Goal: Task Accomplishment & Management: Complete application form

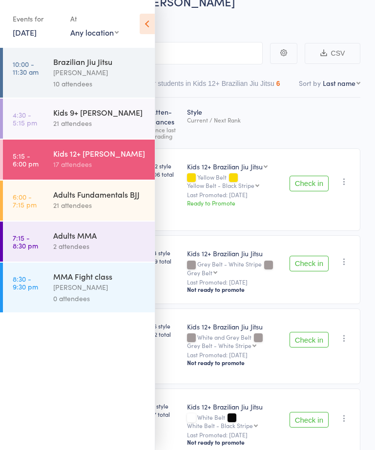
click at [143, 27] on icon at bounding box center [147, 24] width 15 height 20
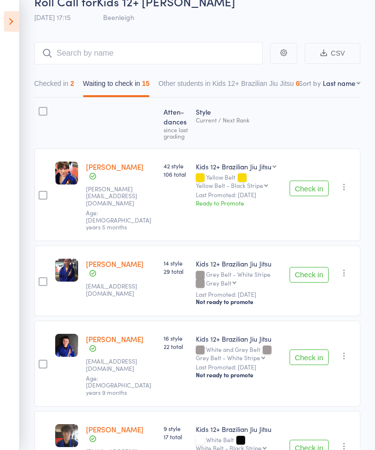
click at [6, 14] on icon at bounding box center [11, 21] width 15 height 20
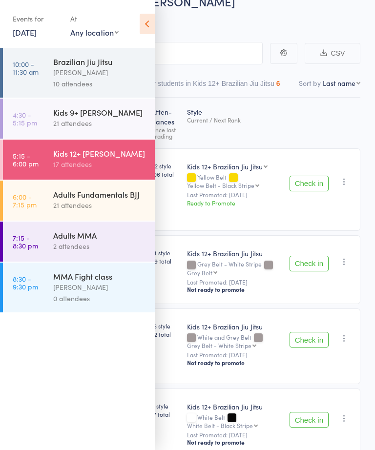
click at [152, 21] on icon at bounding box center [147, 24] width 15 height 20
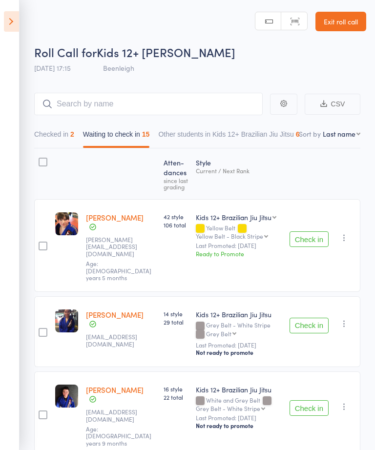
click at [343, 24] on link "Exit roll call" at bounding box center [340, 22] width 51 height 20
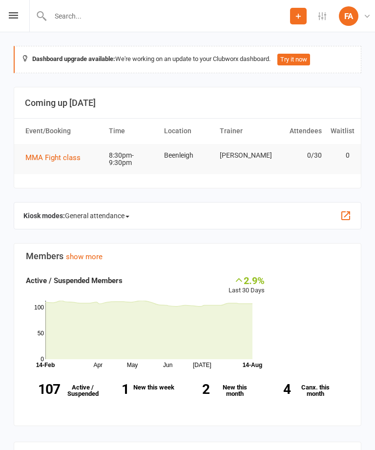
click at [9, 14] on icon at bounding box center [13, 15] width 9 height 6
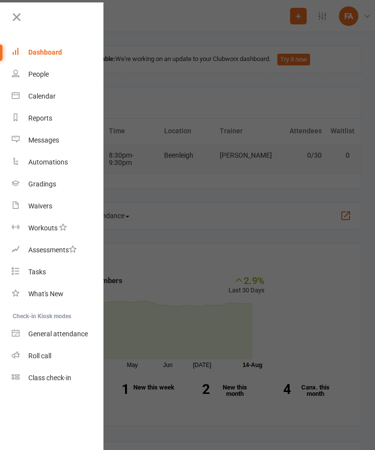
click at [39, 206] on div "Waivers" at bounding box center [40, 206] width 24 height 8
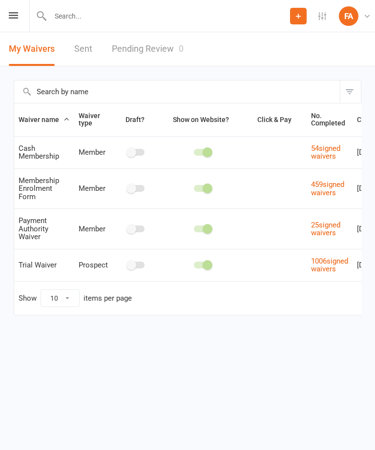
click at [175, 12] on input "text" at bounding box center [168, 16] width 243 height 14
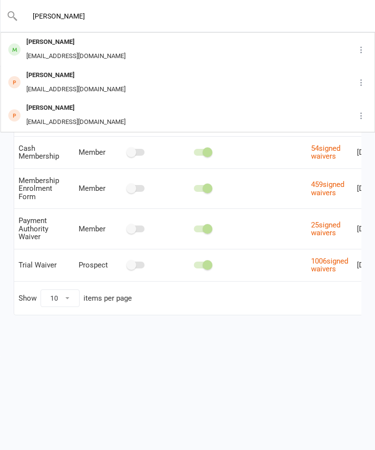
type input "Dylan"
click at [142, 59] on div "Dylan Lokeni dtlokeni@outlook.com" at bounding box center [163, 49] width 324 height 32
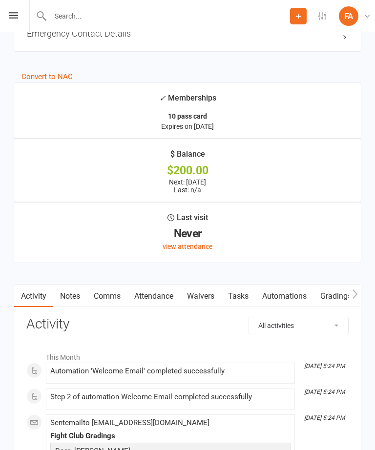
scroll to position [816, 0]
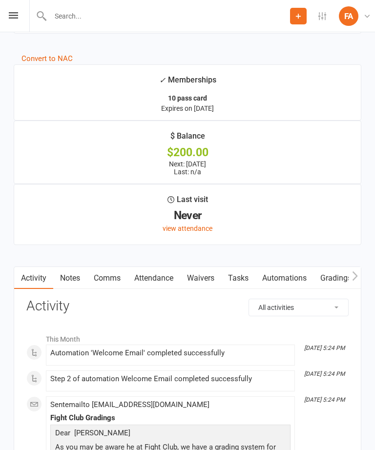
click at [212, 285] on link "Waivers" at bounding box center [200, 278] width 41 height 22
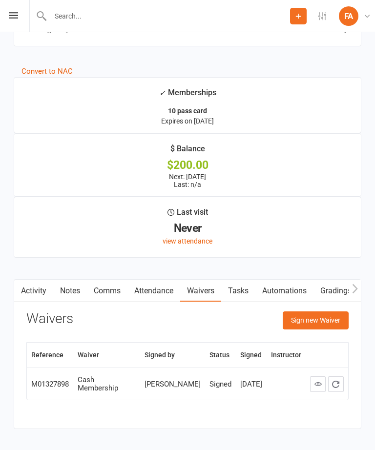
scroll to position [803, 0]
click at [324, 323] on button "Sign new Waiver" at bounding box center [316, 321] width 66 height 18
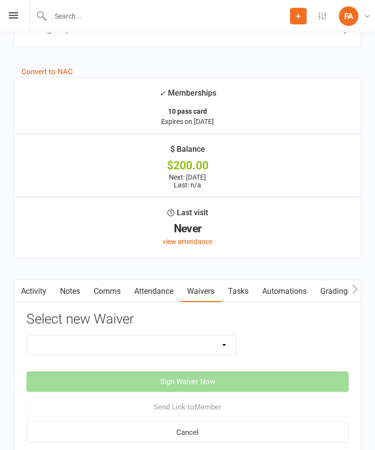
scroll to position [850, 0]
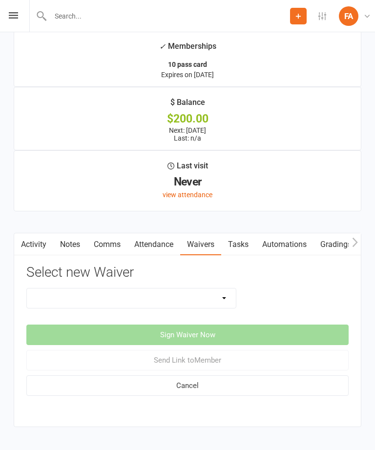
click at [220, 305] on select "Cash Membership Membership Enrolment Form Payment Authority Waiver Trial Waiver" at bounding box center [131, 298] width 209 height 20
select select "4934"
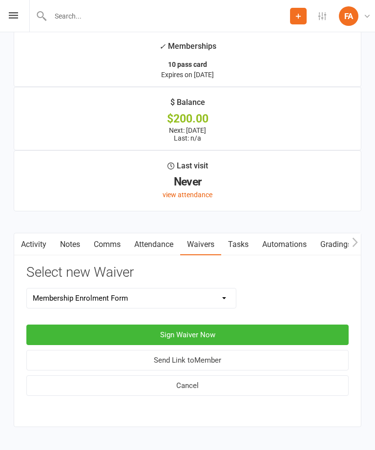
click at [254, 336] on button "Sign Waiver Now" at bounding box center [187, 334] width 322 height 20
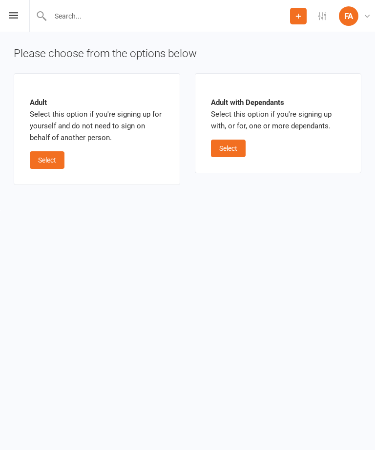
scroll to position [0, 0]
click at [51, 152] on button "Select" at bounding box center [47, 160] width 35 height 18
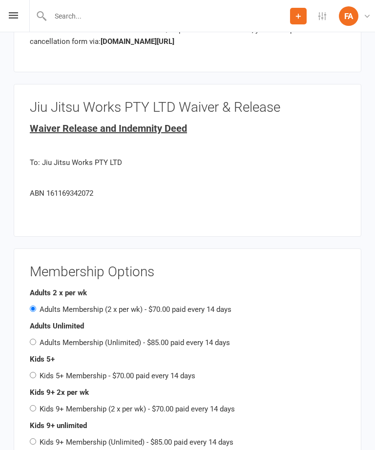
scroll to position [938, 0]
click at [69, 338] on label "Adults Membership (Unlimited) - $85.00 paid every 14 days" at bounding box center [135, 342] width 190 height 9
click at [36, 338] on input "Adults Membership (Unlimited) - $85.00 paid every 14 days" at bounding box center [33, 341] width 6 height 6
radio input "true"
radio input "false"
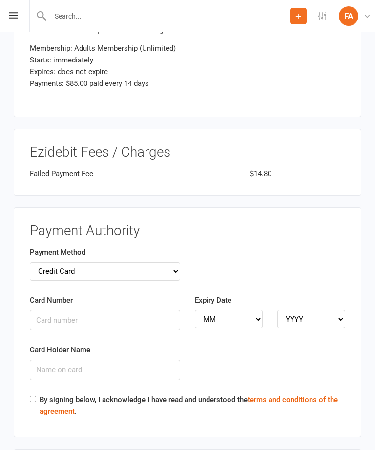
scroll to position [1428, 0]
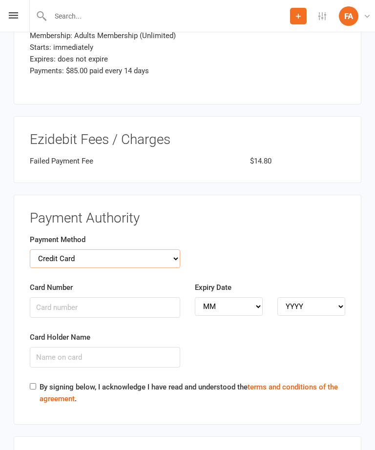
click at [143, 249] on select "Credit Card Bank Account" at bounding box center [105, 258] width 150 height 19
select select "bank_account"
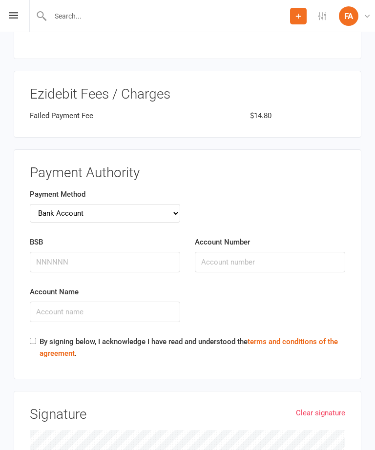
scroll to position [1475, 0]
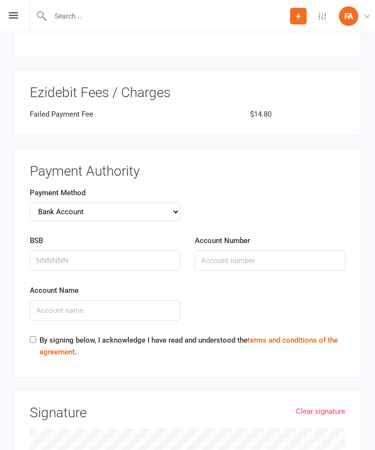
click at [34, 336] on input "By signing below, I acknowledge I have read and understood the terms and condit…" at bounding box center [33, 339] width 6 height 6
checkbox input "true"
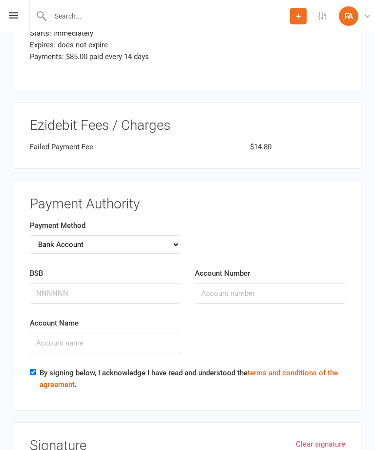
scroll to position [1445, 0]
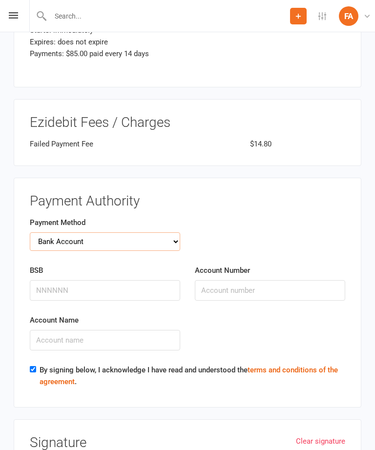
click at [166, 232] on select "Credit Card Bank Account" at bounding box center [105, 241] width 150 height 19
click at [107, 280] on input "BSB" at bounding box center [105, 290] width 150 height 20
type input "064793"
click at [226, 280] on input "Account Number" at bounding box center [270, 290] width 150 height 20
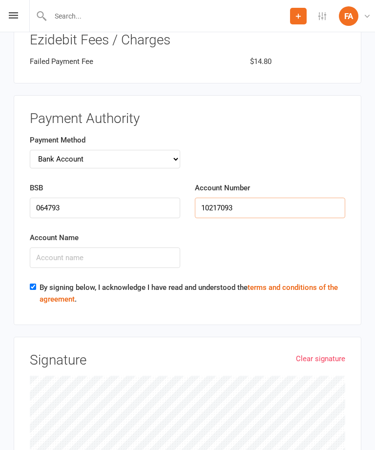
scroll to position [1528, 0]
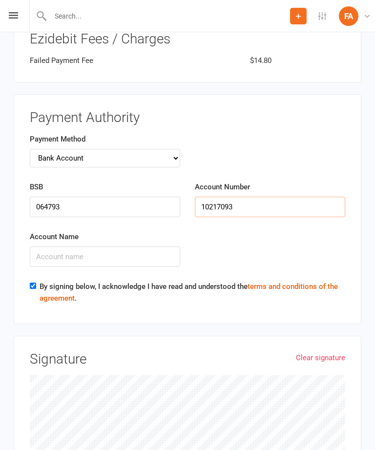
type input "10217093"
click at [121, 246] on input "Account Name" at bounding box center [105, 256] width 150 height 20
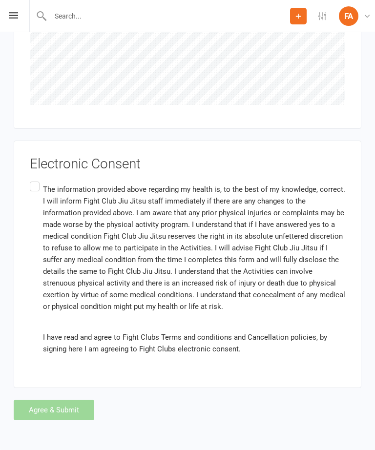
scroll to position [2026, 0]
type input "Dylan Lokeni"
click at [36, 180] on label "The information provided above regarding my health is, to the best of my knowle…" at bounding box center [187, 269] width 315 height 179
click at [36, 180] on input "The information provided above regarding my health is, to the best of my knowle…" at bounding box center [33, 180] width 6 height 0
checkbox input "true"
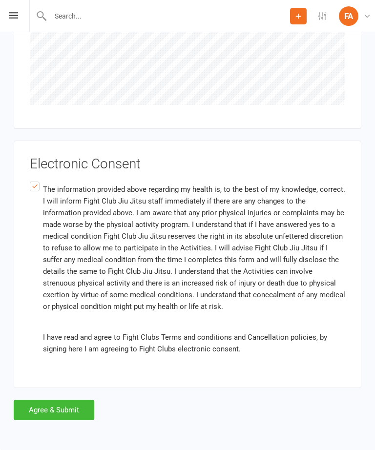
scroll to position [1873, 0]
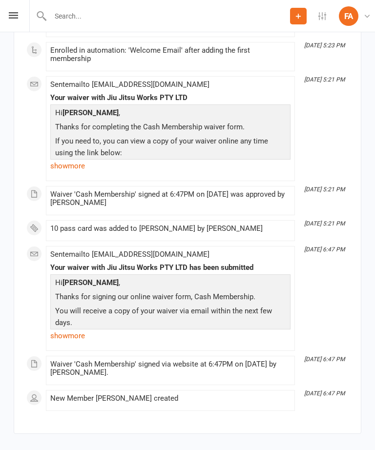
scroll to position [1559, 0]
